Goal: Task Accomplishment & Management: Complete application form

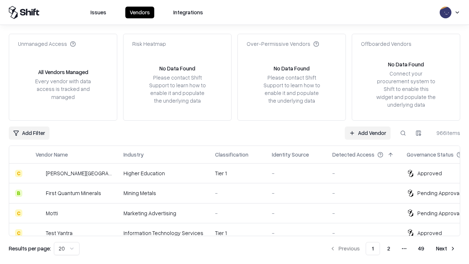
click at [367, 133] on link "Add Vendor" at bounding box center [368, 132] width 46 height 13
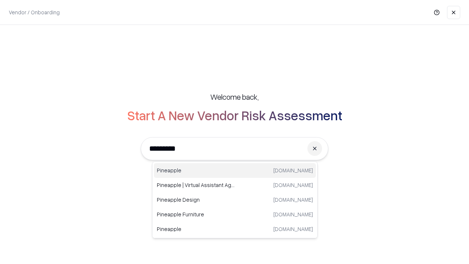
click at [235, 170] on div "Pineapple [DOMAIN_NAME]" at bounding box center [235, 170] width 162 height 15
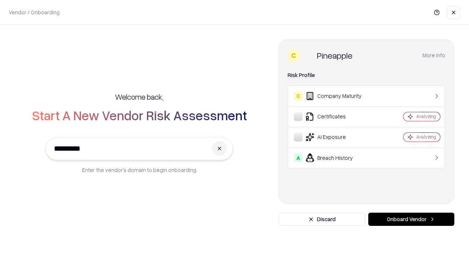
type input "*********"
click at [411, 219] on button "Onboard Vendor" at bounding box center [411, 218] width 86 height 13
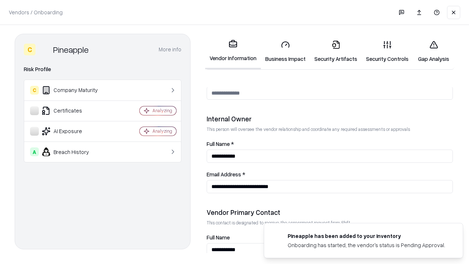
scroll to position [379, 0]
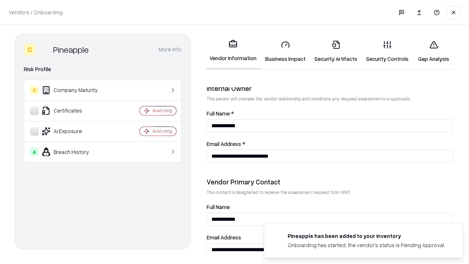
click at [285, 51] on link "Business Impact" at bounding box center [285, 51] width 49 height 34
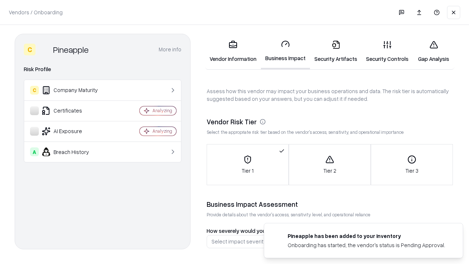
click at [335, 51] on link "Security Artifacts" at bounding box center [336, 51] width 52 height 34
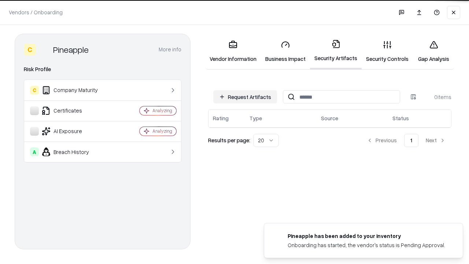
click at [245, 96] on button "Request Artifacts" at bounding box center [245, 96] width 64 height 13
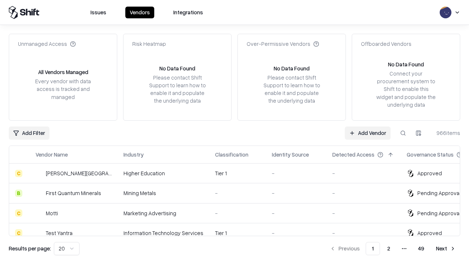
click at [367, 133] on link "Add Vendor" at bounding box center [368, 132] width 46 height 13
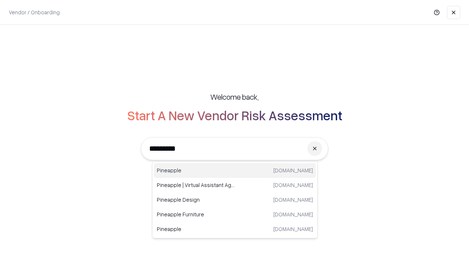
click at [235, 170] on div "Pineapple [DOMAIN_NAME]" at bounding box center [235, 170] width 162 height 15
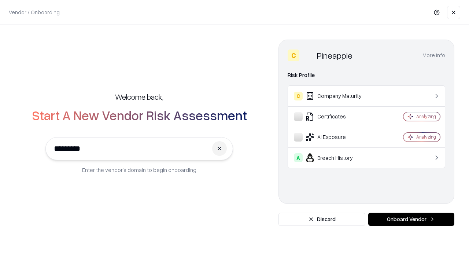
type input "*********"
click at [411, 219] on button "Onboard Vendor" at bounding box center [411, 218] width 86 height 13
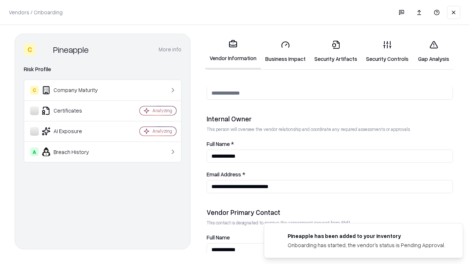
scroll to position [379, 0]
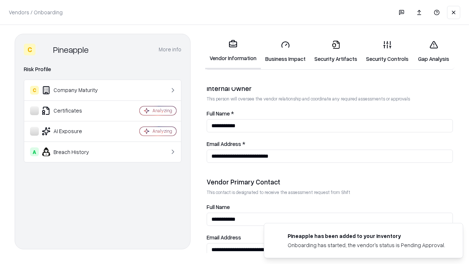
click at [433, 51] on link "Gap Analysis" at bounding box center [433, 51] width 41 height 34
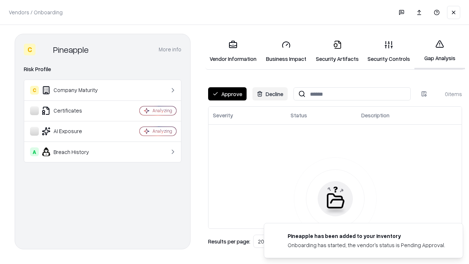
click at [227, 94] on button "Approve" at bounding box center [227, 93] width 38 height 13
